Goal: Task Accomplishment & Management: Manage account settings

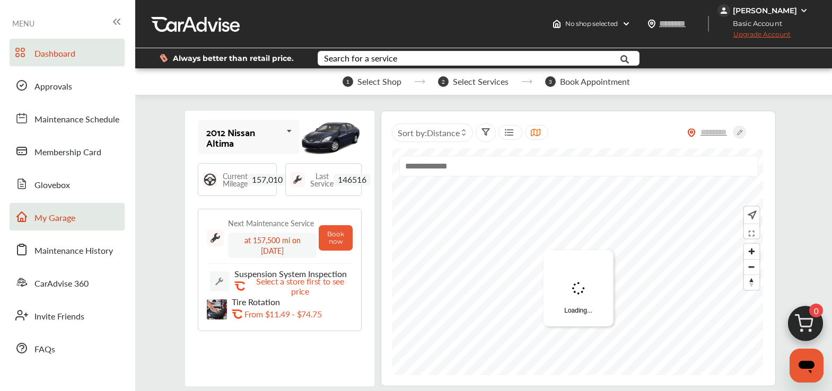
click at [67, 225] on span "My Garage" at bounding box center [54, 219] width 41 height 14
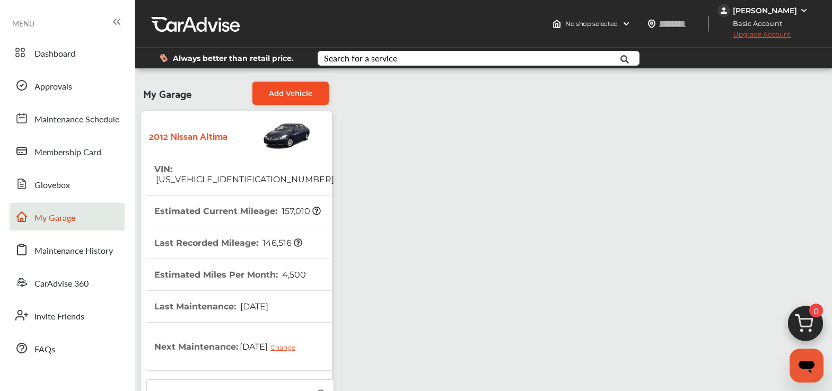
click at [318, 91] on link "Add Vehicle" at bounding box center [290, 93] width 76 height 23
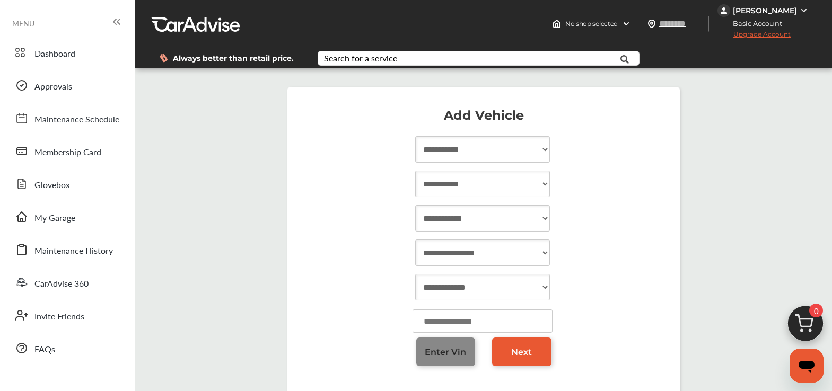
click at [463, 348] on link "Enter Vin" at bounding box center [445, 352] width 59 height 29
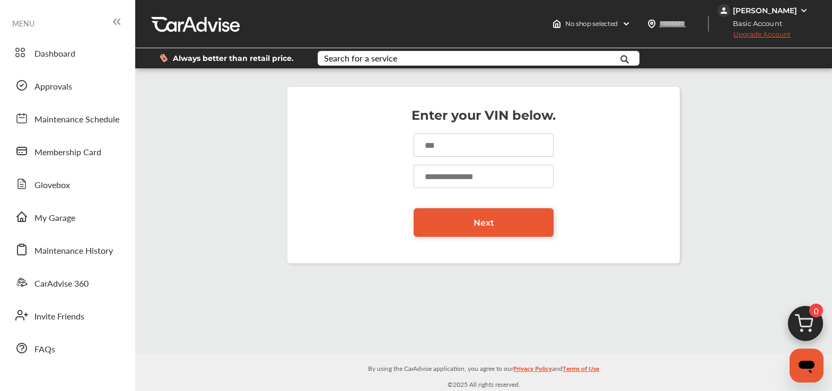
click at [473, 146] on input at bounding box center [484, 145] width 140 height 23
paste input "**********"
type input "**********"
click at [439, 186] on input "number" at bounding box center [484, 176] width 140 height 23
type input "****"
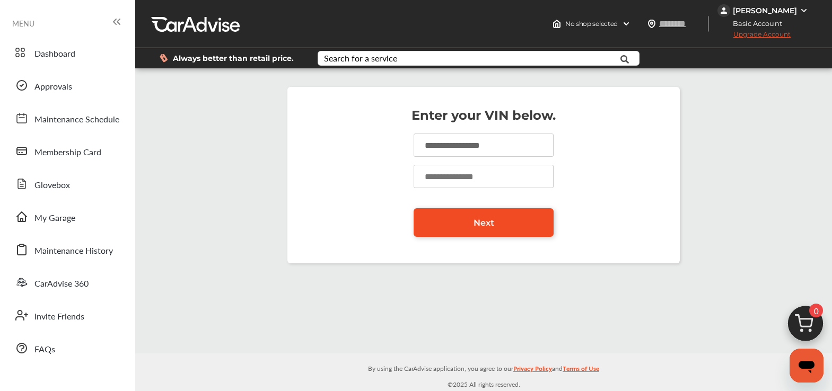
click at [450, 218] on link "Next" at bounding box center [484, 222] width 140 height 29
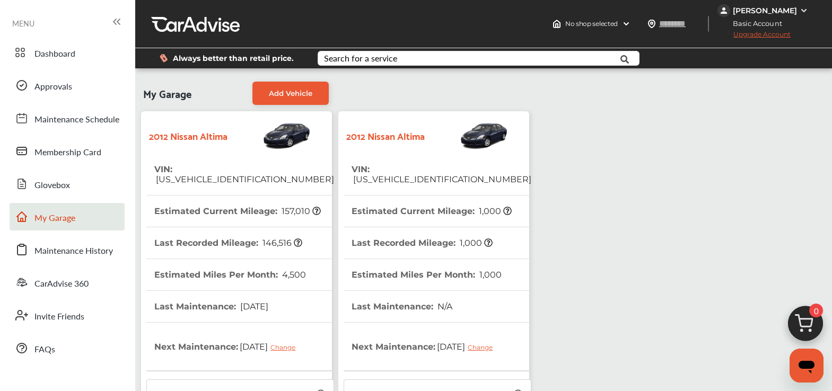
click at [242, 182] on th "VIN : [US_VEHICLE_IDENTIFICATION_NUMBER]" at bounding box center [244, 174] width 180 height 41
click at [171, 171] on th "VIN : [US_VEHICLE_IDENTIFICATION_NUMBER]" at bounding box center [244, 174] width 180 height 41
click at [171, 170] on th "VIN : [US_VEHICLE_IDENTIFICATION_NUMBER]" at bounding box center [244, 174] width 180 height 41
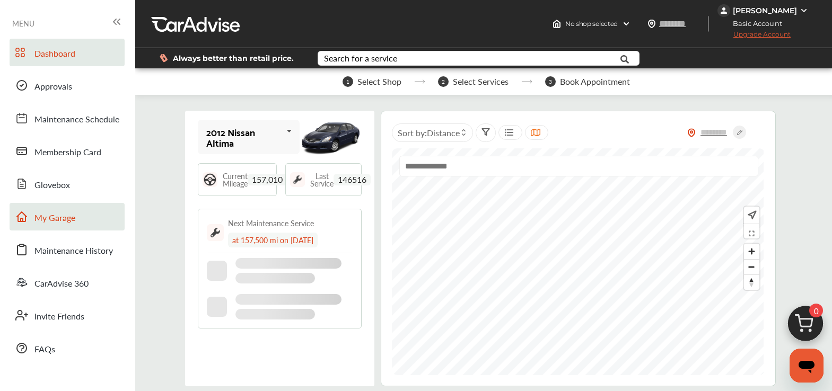
click at [65, 225] on link "My Garage" at bounding box center [67, 217] width 115 height 28
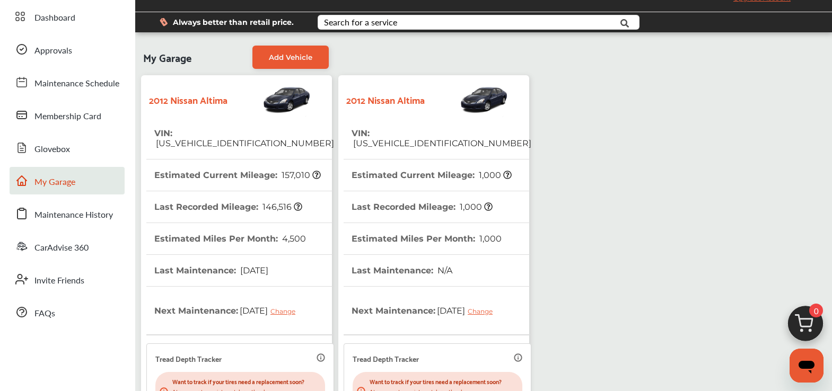
scroll to position [279, 0]
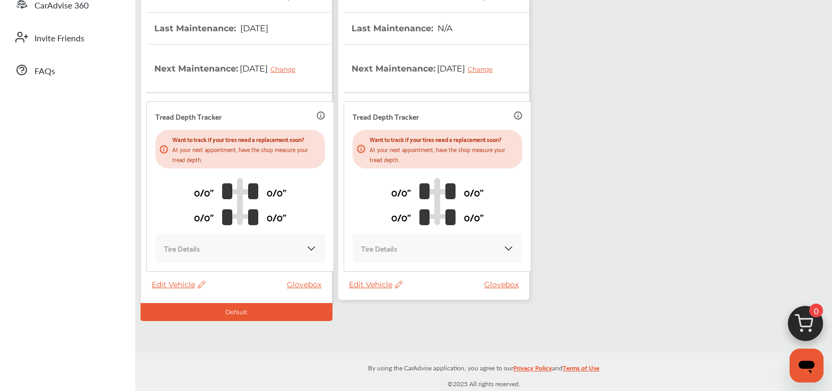
click at [370, 283] on span "Edit Vehicle" at bounding box center [376, 285] width 54 height 10
click at [389, 310] on div "Remove" at bounding box center [417, 310] width 95 height 16
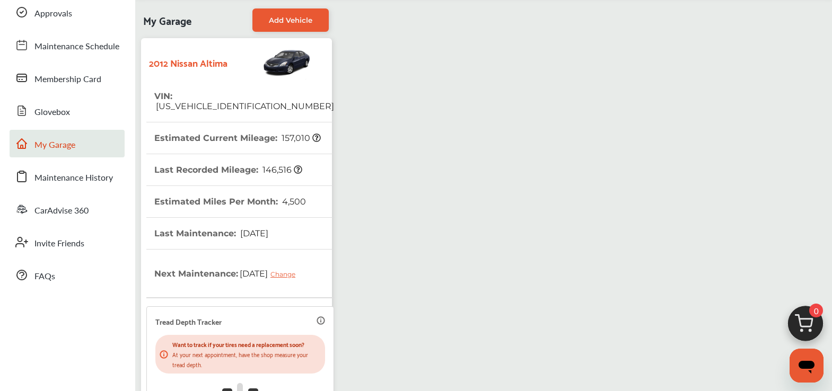
scroll to position [0, 0]
